Goal: Check status: Check status

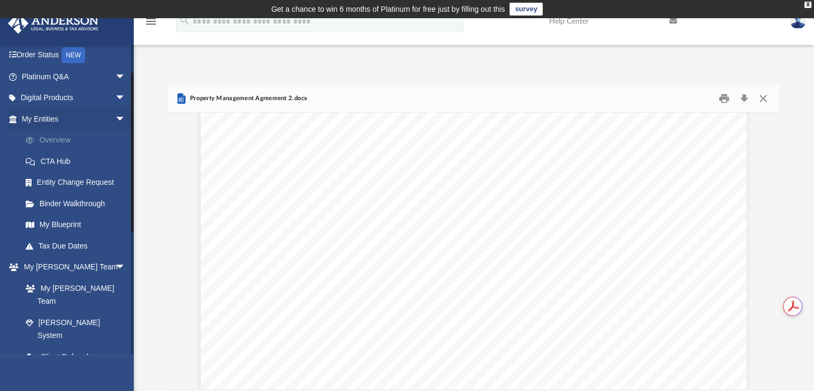
scroll to position [53, 0]
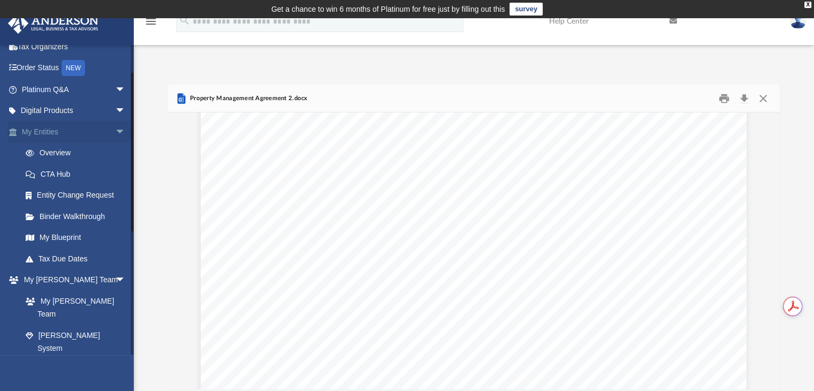
click at [50, 133] on link "My Entities arrow_drop_down" at bounding box center [74, 131] width 134 height 21
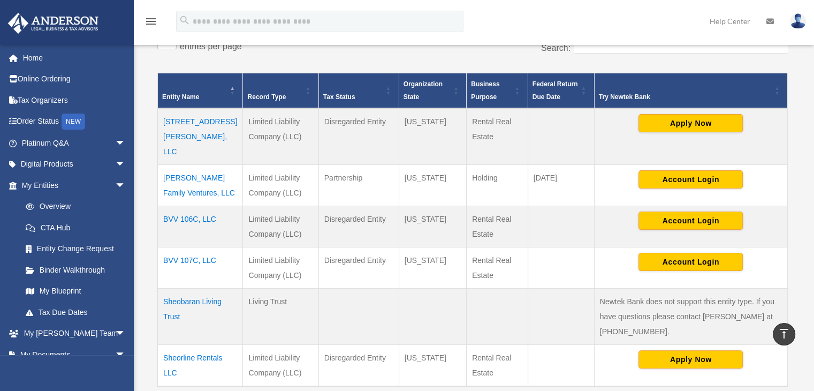
scroll to position [232, 0]
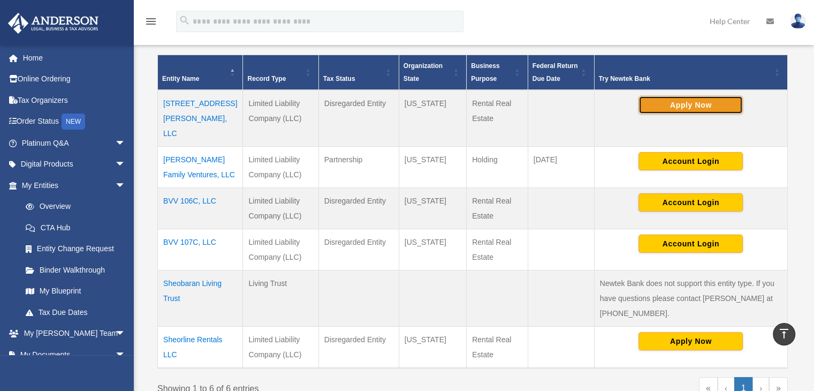
click at [666, 102] on button "Apply Now" at bounding box center [690, 105] width 104 height 18
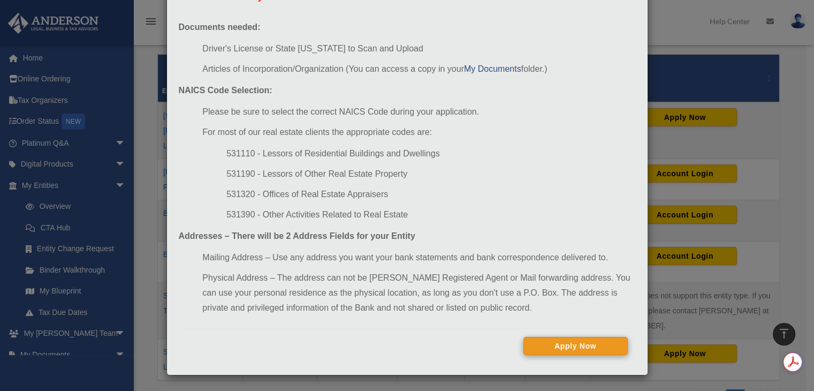
scroll to position [0, 0]
click at [558, 347] on button "Apply Now" at bounding box center [575, 345] width 104 height 18
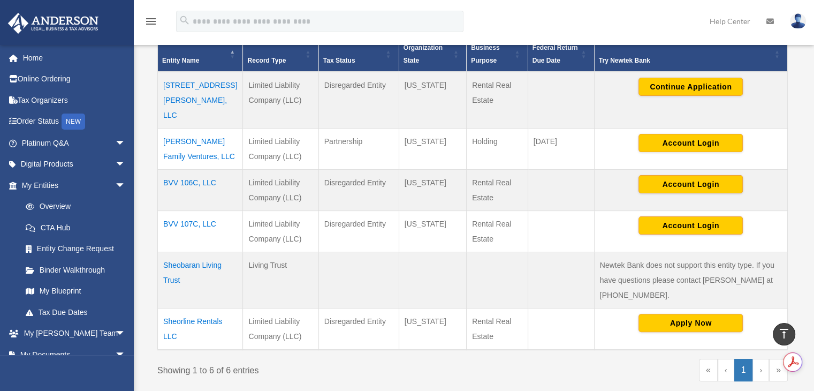
click at [194, 308] on td "Sheorline Rentals LLC" at bounding box center [200, 329] width 85 height 42
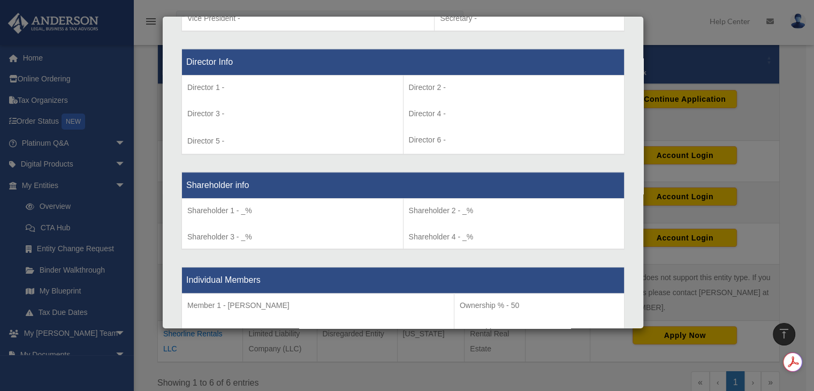
scroll to position [764, 0]
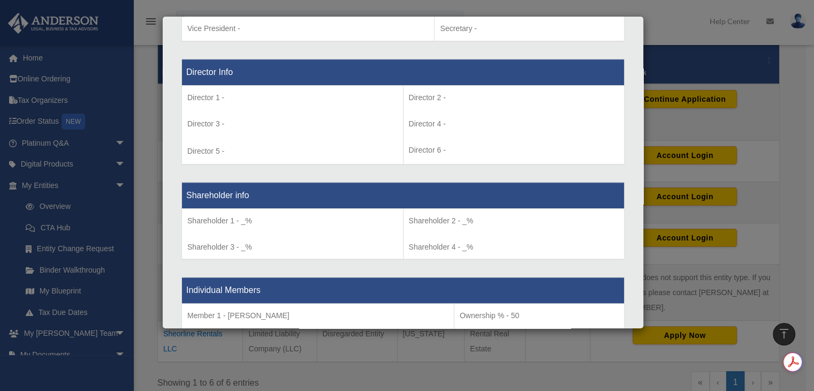
click at [190, 135] on td "Director 1 - Director 3 - Director 5 -" at bounding box center [292, 124] width 221 height 79
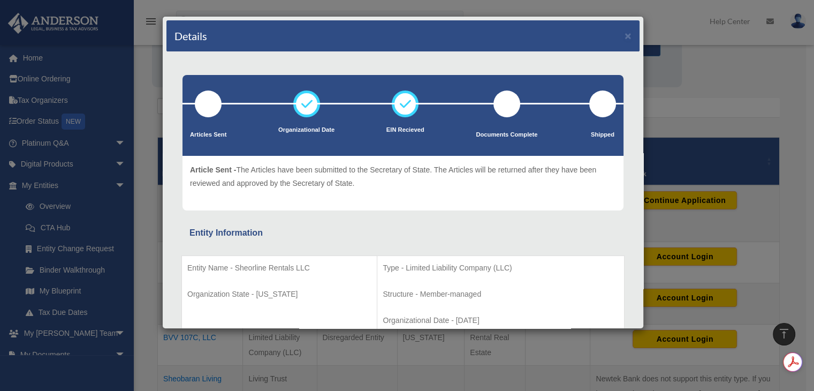
scroll to position [143, 0]
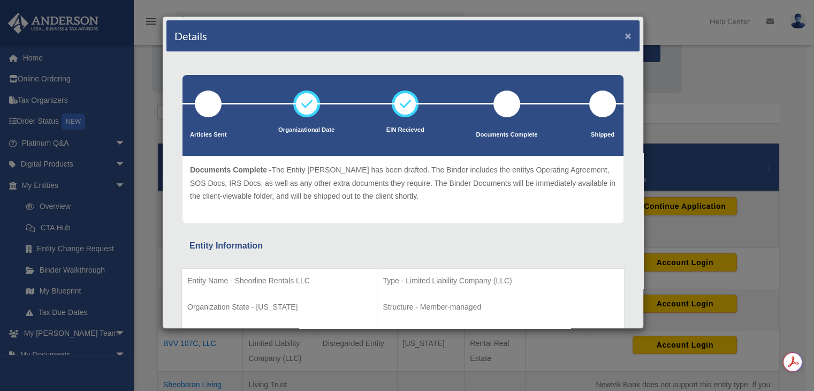
click at [624, 33] on button "×" at bounding box center [627, 35] width 7 height 11
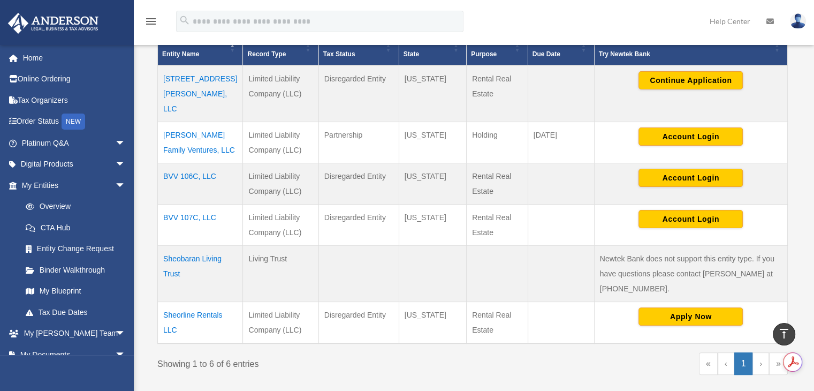
scroll to position [250, 0]
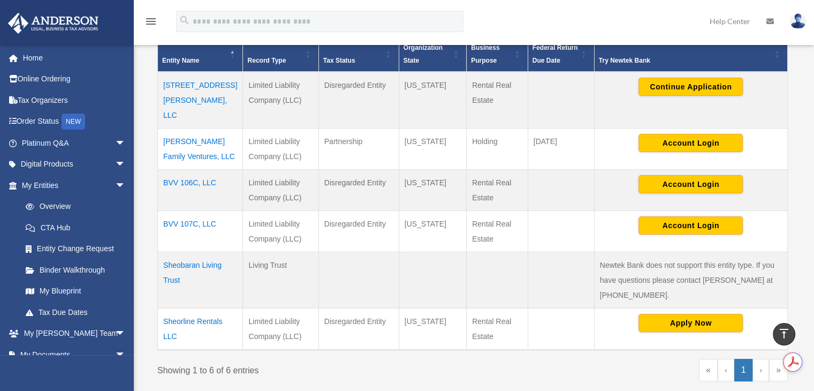
click at [185, 251] on td "Sheobaran Living Trust" at bounding box center [200, 279] width 85 height 56
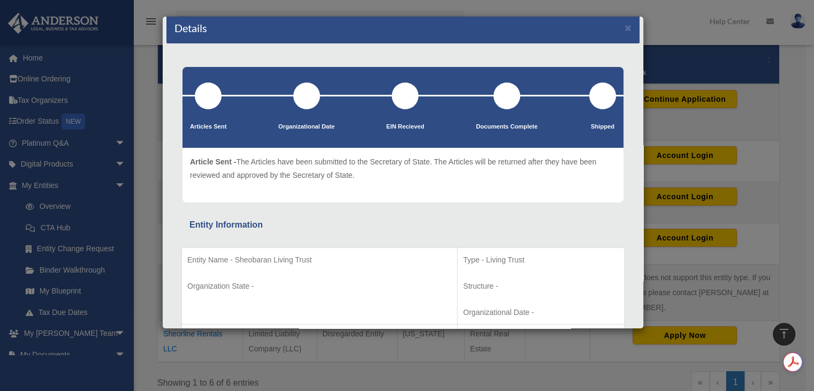
scroll to position [0, 0]
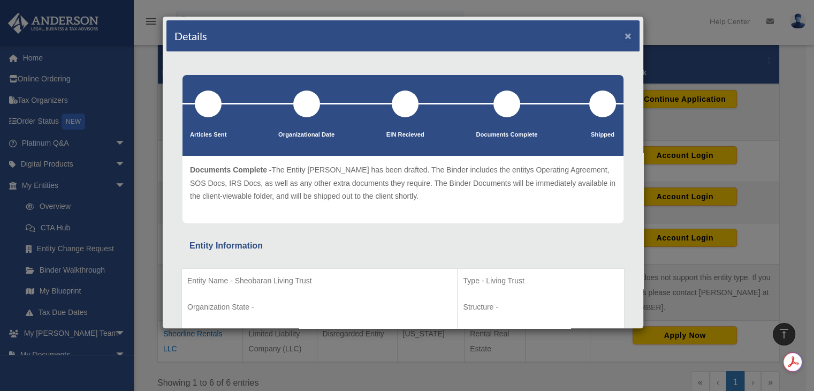
click at [624, 36] on button "×" at bounding box center [627, 35] width 7 height 11
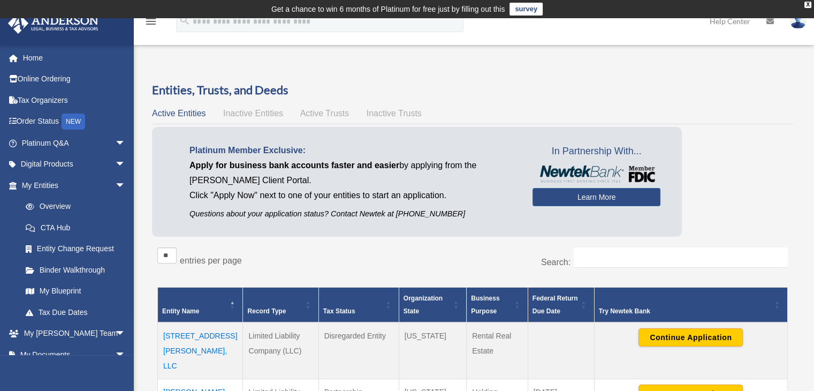
click at [321, 111] on span "Active Trusts" at bounding box center [324, 113] width 49 height 9
